Goal: Task Accomplishment & Management: Use online tool/utility

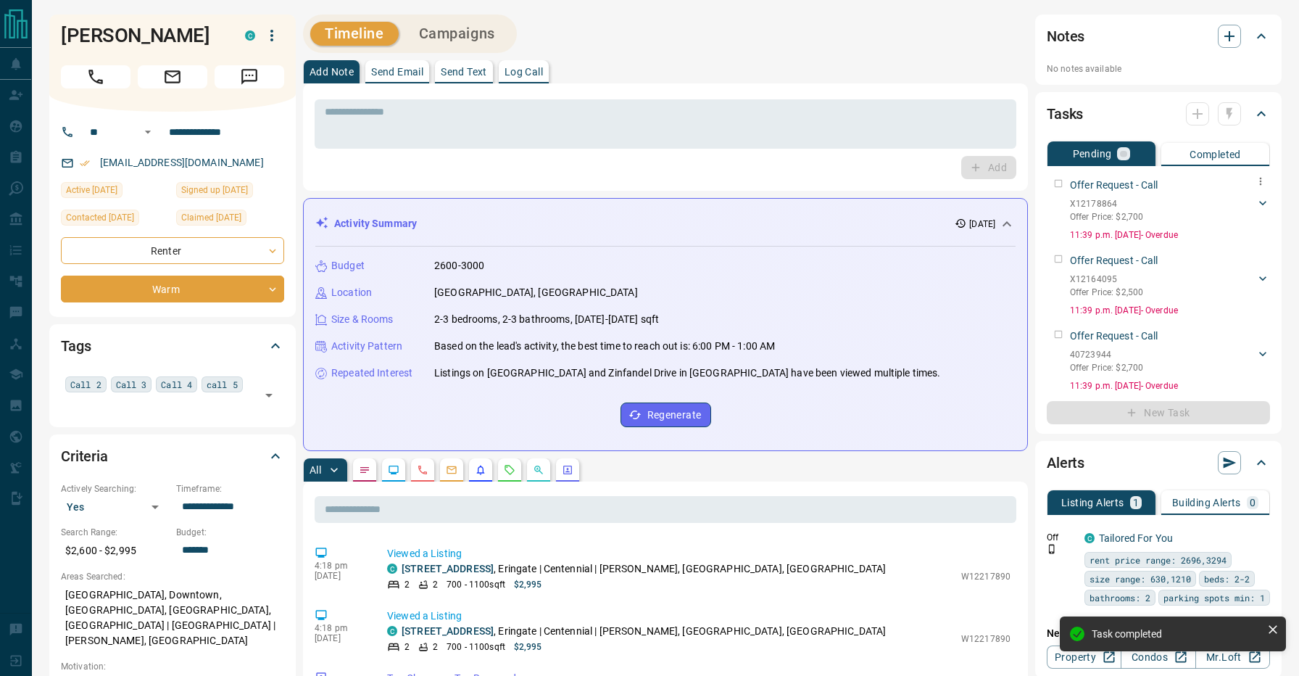
click at [1060, 181] on div "Offer Request - Call X12178864 Offer Price: $2,700 [PERSON_NAME] 2134017883 [EM…" at bounding box center [1158, 207] width 223 height 70
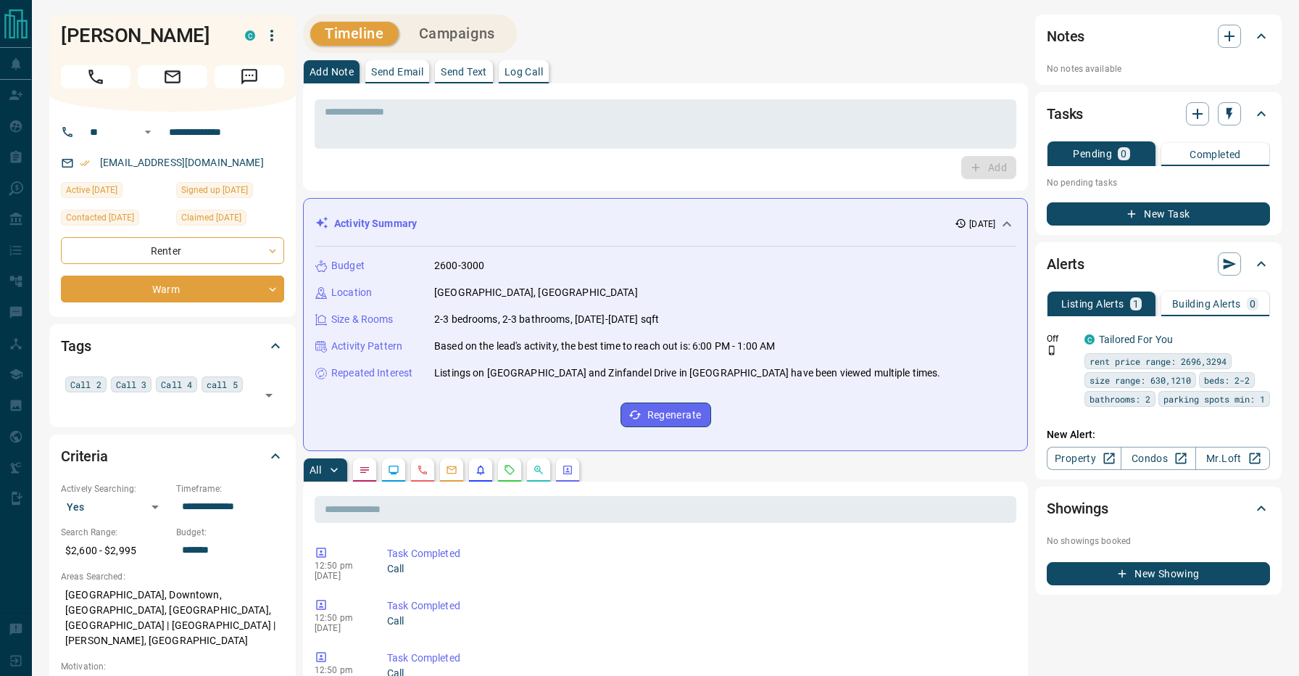
click at [599, 42] on div "Timeline Campaigns" at bounding box center [665, 33] width 725 height 38
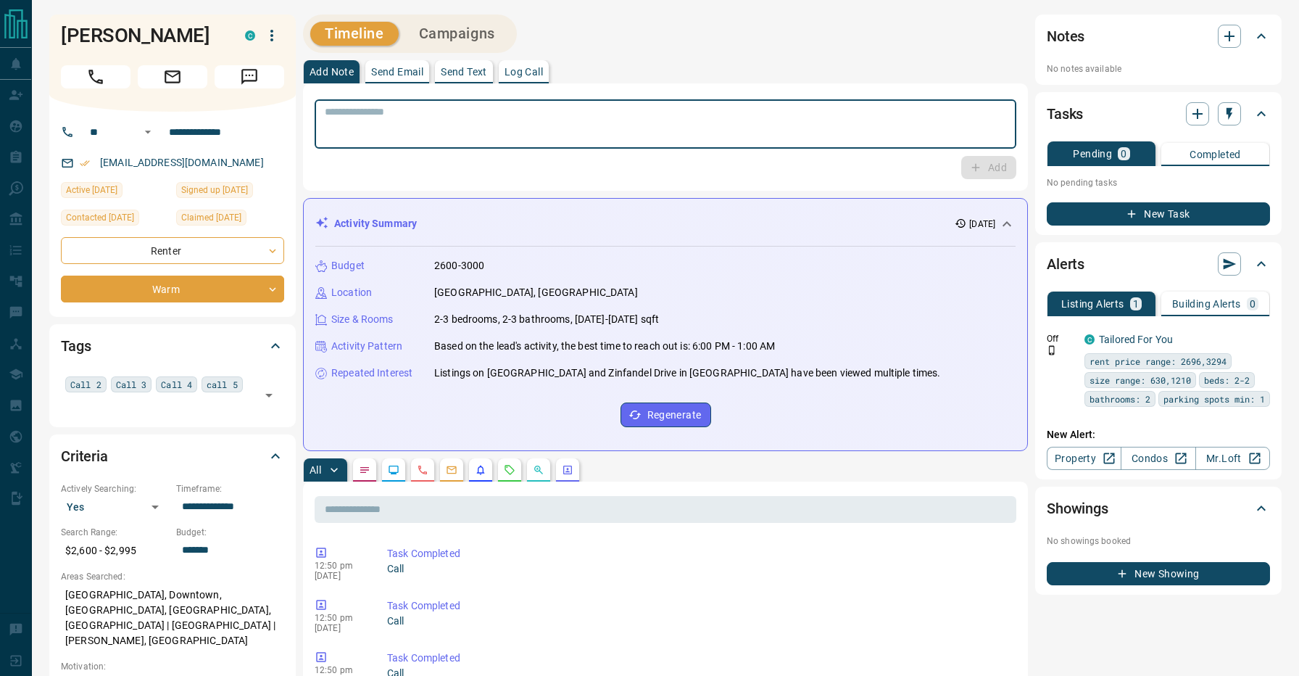
click at [544, 134] on textarea at bounding box center [665, 124] width 681 height 37
type textarea "**********"
click at [988, 162] on button "Add" at bounding box center [988, 167] width 55 height 23
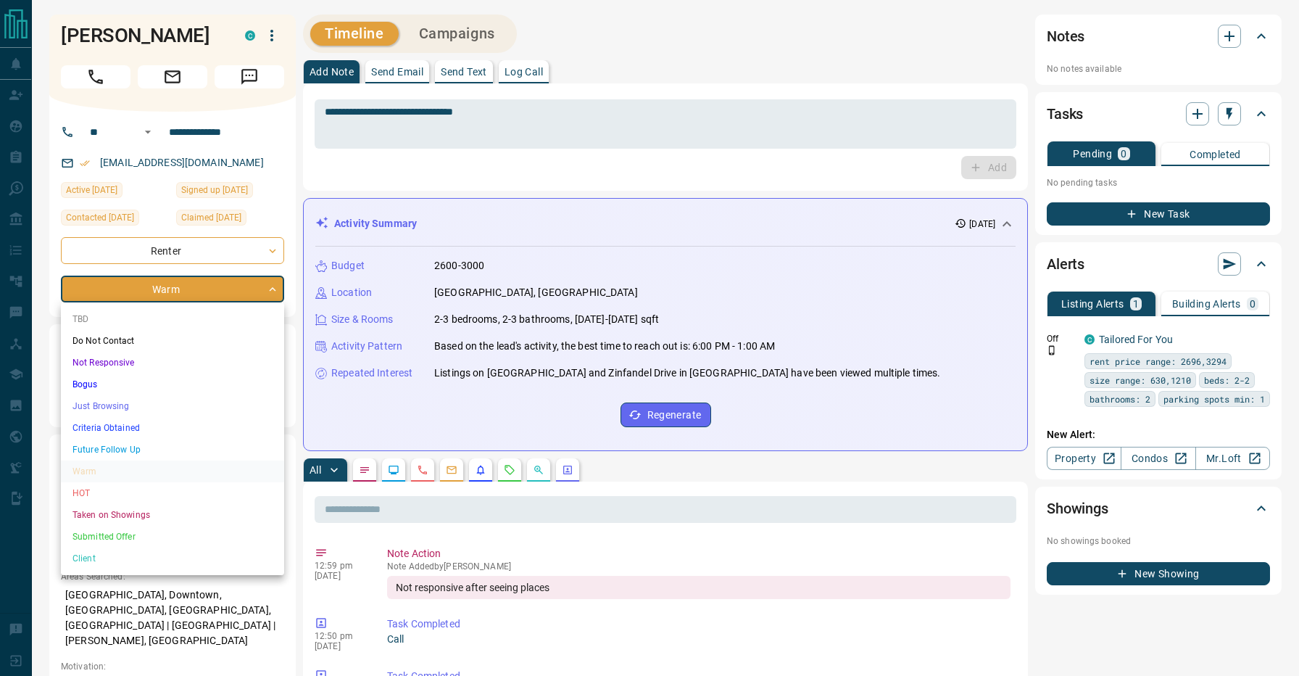
click at [116, 405] on li "Just Browsing" at bounding box center [172, 406] width 223 height 22
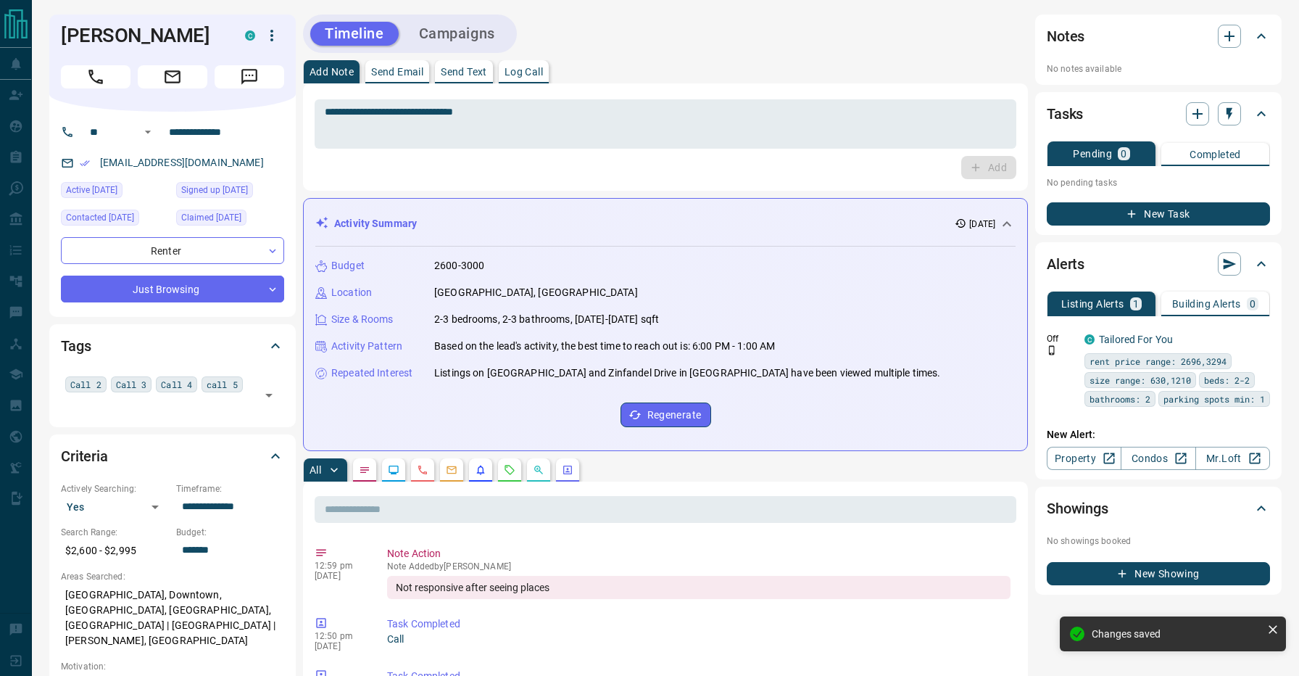
type input "*"
click at [560, 35] on div "Timeline Campaigns" at bounding box center [665, 33] width 725 height 38
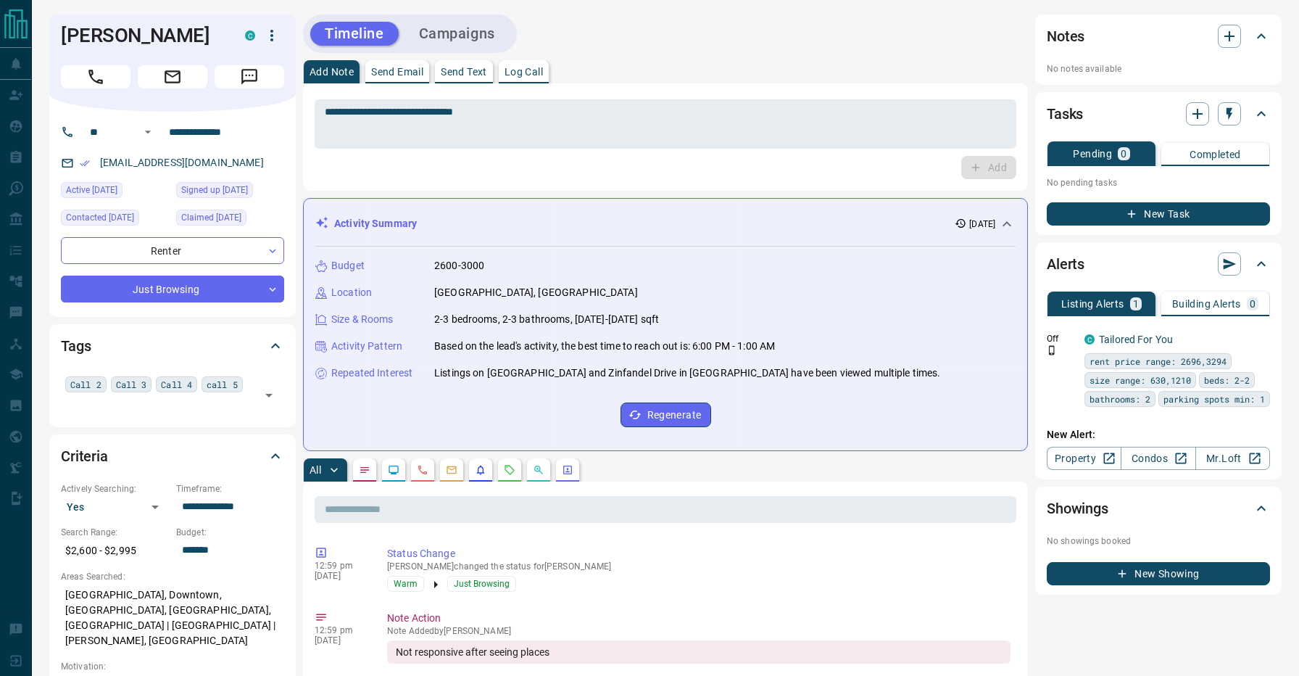
click at [560, 35] on div "Timeline Campaigns" at bounding box center [665, 33] width 725 height 38
